Goal: Transaction & Acquisition: Purchase product/service

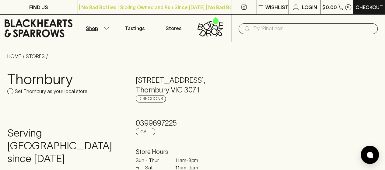
click at [92, 29] on p "Shop" at bounding box center [92, 28] width 12 height 7
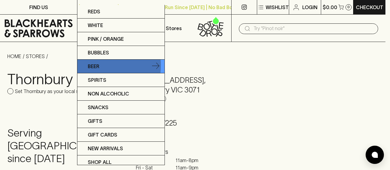
click at [94, 65] on p "Beer" at bounding box center [94, 66] width 12 height 7
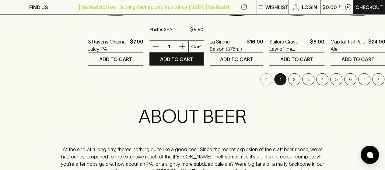
scroll to position [673, 0]
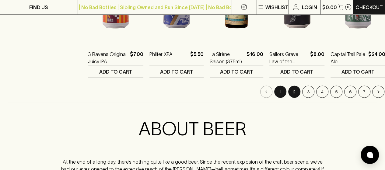
click at [288, 89] on button "2" at bounding box center [294, 92] width 12 height 12
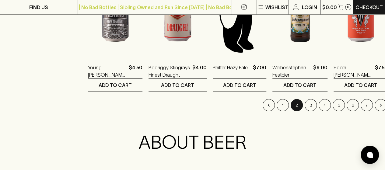
scroll to position [657, 0]
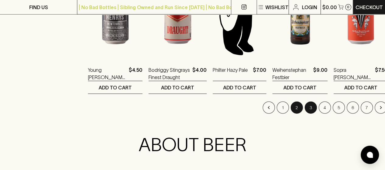
click at [305, 109] on button "3" at bounding box center [311, 108] width 12 height 12
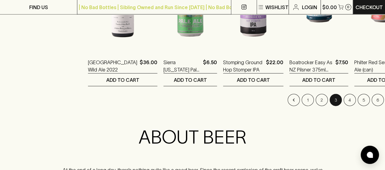
scroll to position [670, 0]
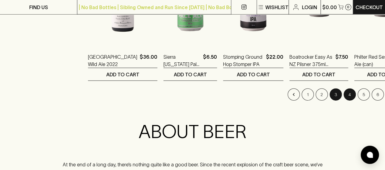
click at [344, 95] on button "4" at bounding box center [350, 95] width 12 height 12
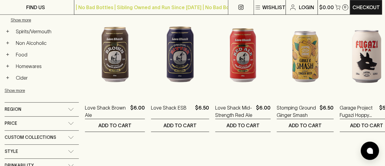
scroll to position [297, 3]
